Goal: Task Accomplishment & Management: Use online tool/utility

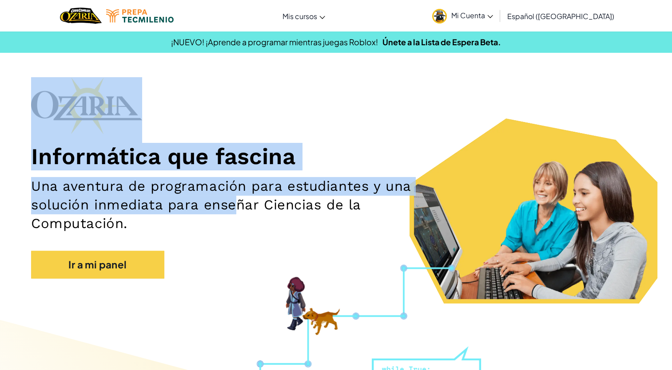
click at [238, 212] on div "Informática que fascina Una aventura de programación para estudiantes y una sol…" at bounding box center [336, 182] width 610 height 210
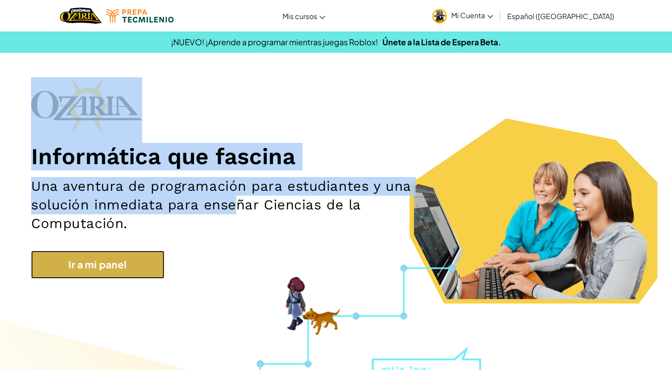
click at [141, 264] on link "Ir a mi panel" at bounding box center [97, 265] width 133 height 28
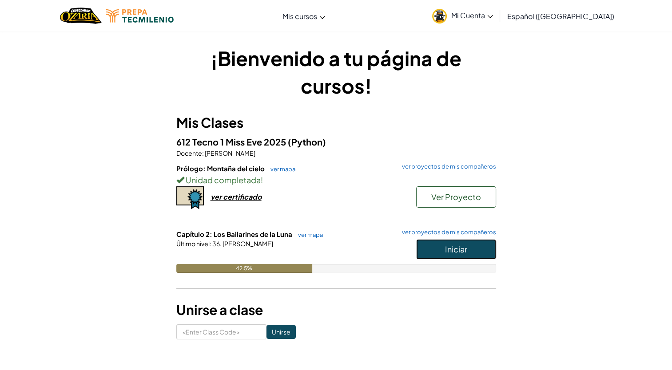
click at [436, 251] on button "Iniciar" at bounding box center [456, 249] width 80 height 20
